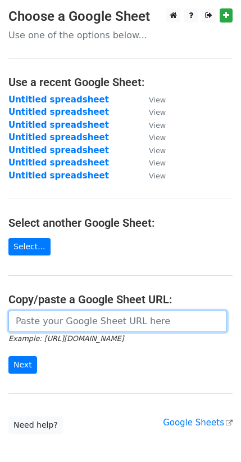
click at [46, 316] on input "url" at bounding box center [117, 320] width 219 height 21
paste input "[URL][DOMAIN_NAME]"
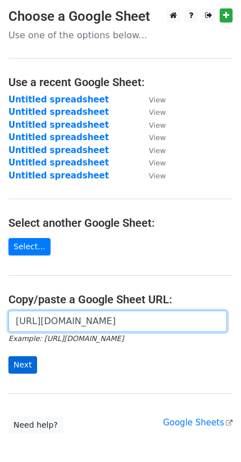
type input "[URL][DOMAIN_NAME]"
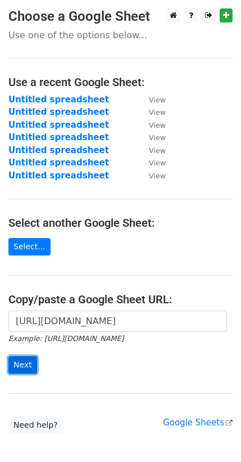
click at [29, 361] on input "Next" at bounding box center [22, 364] width 29 height 17
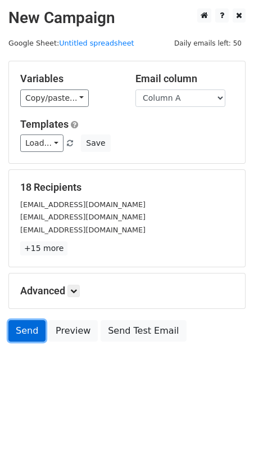
click at [29, 324] on link "Send" at bounding box center [26, 330] width 37 height 21
